Goal: Navigation & Orientation: Find specific page/section

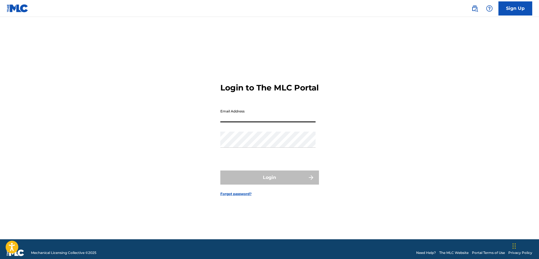
click at [263, 117] on input "Email Address" at bounding box center [267, 114] width 95 height 16
type input "[EMAIL_ADDRESS][DOMAIN_NAME]"
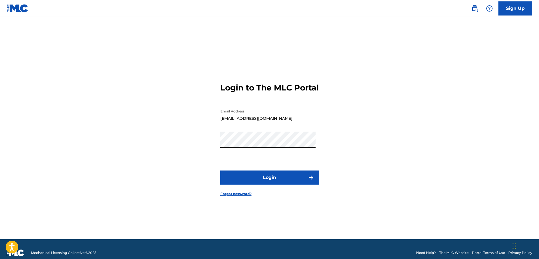
click at [276, 180] on button "Login" at bounding box center [269, 177] width 99 height 14
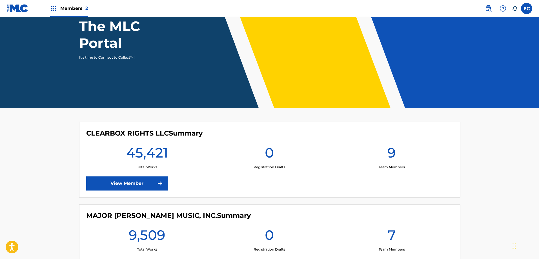
scroll to position [112, 0]
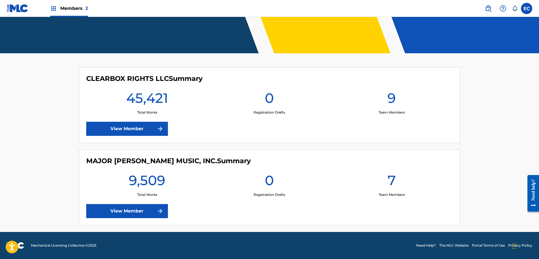
click at [154, 128] on link "View Member" at bounding box center [127, 129] width 82 height 14
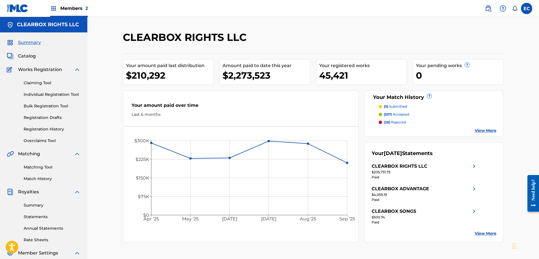
click at [31, 56] on span "Catalog" at bounding box center [27, 56] width 18 height 7
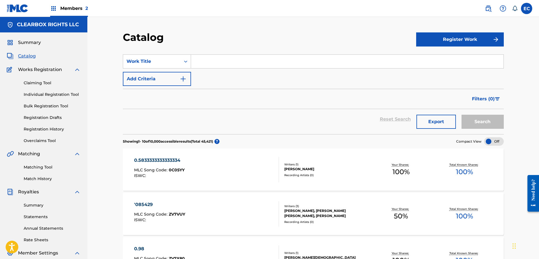
click at [37, 45] on span "Summary" at bounding box center [29, 42] width 23 height 7
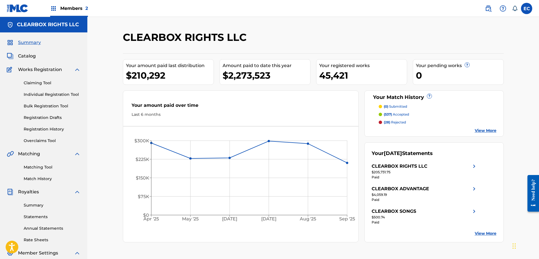
click at [481, 233] on link "View More" at bounding box center [486, 233] width 22 height 6
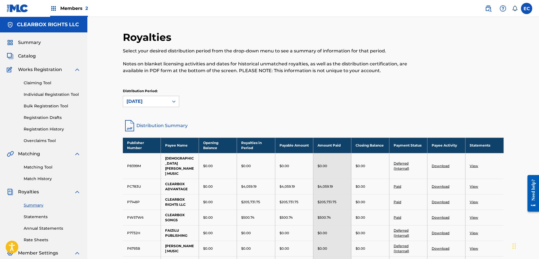
click at [28, 54] on span "Catalog" at bounding box center [27, 56] width 18 height 7
